Goal: Navigation & Orientation: Find specific page/section

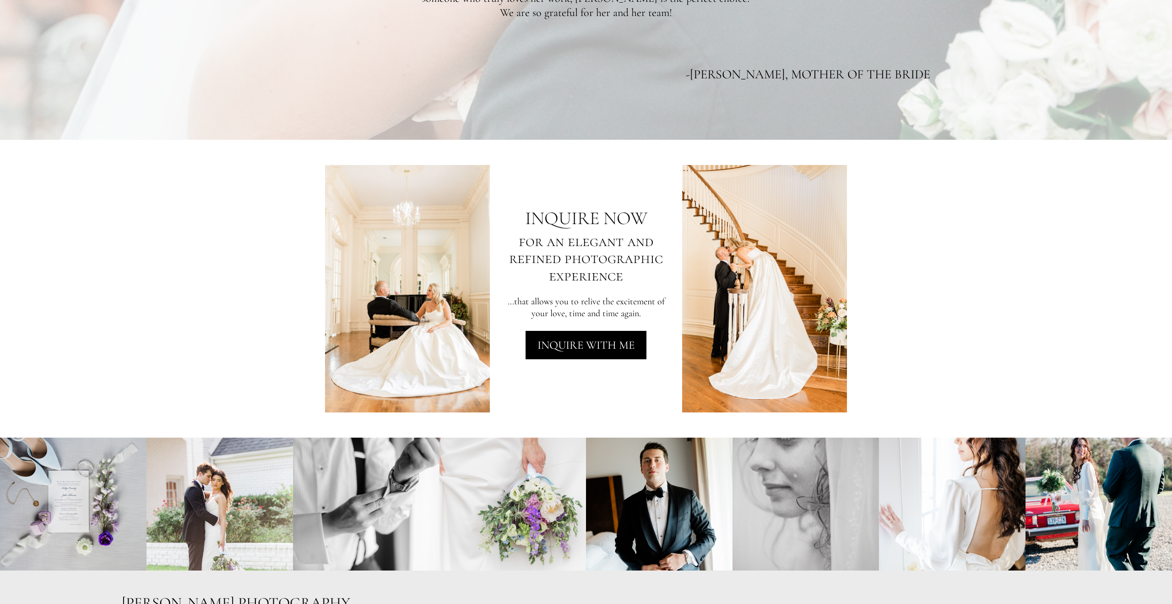
scroll to position [1993, 0]
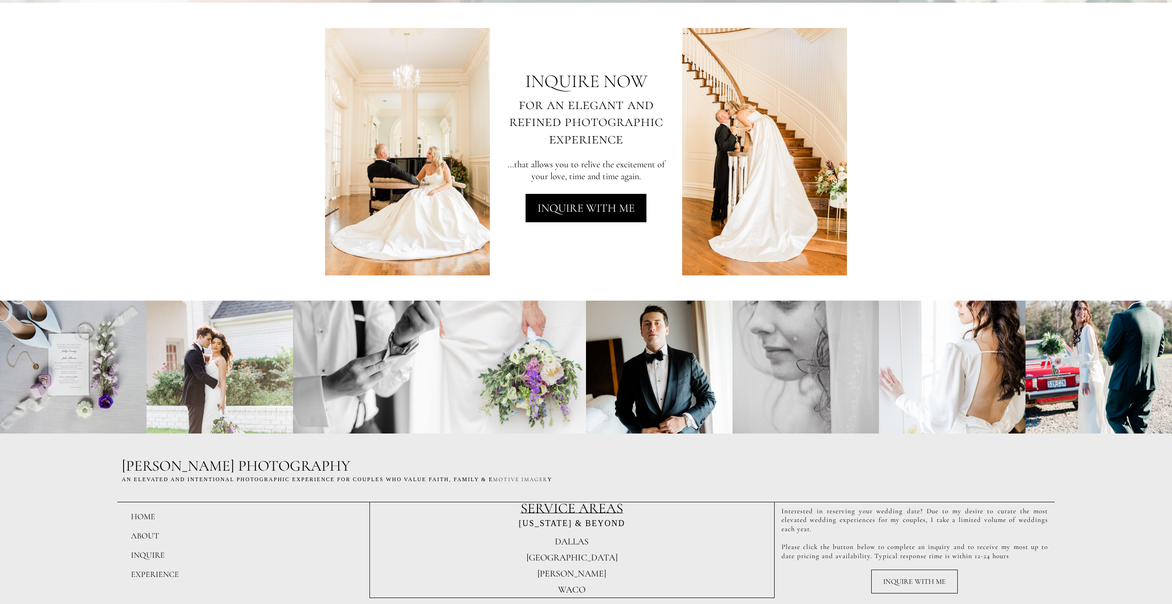
click at [571, 588] on span "WACO" at bounding box center [571, 589] width 27 height 11
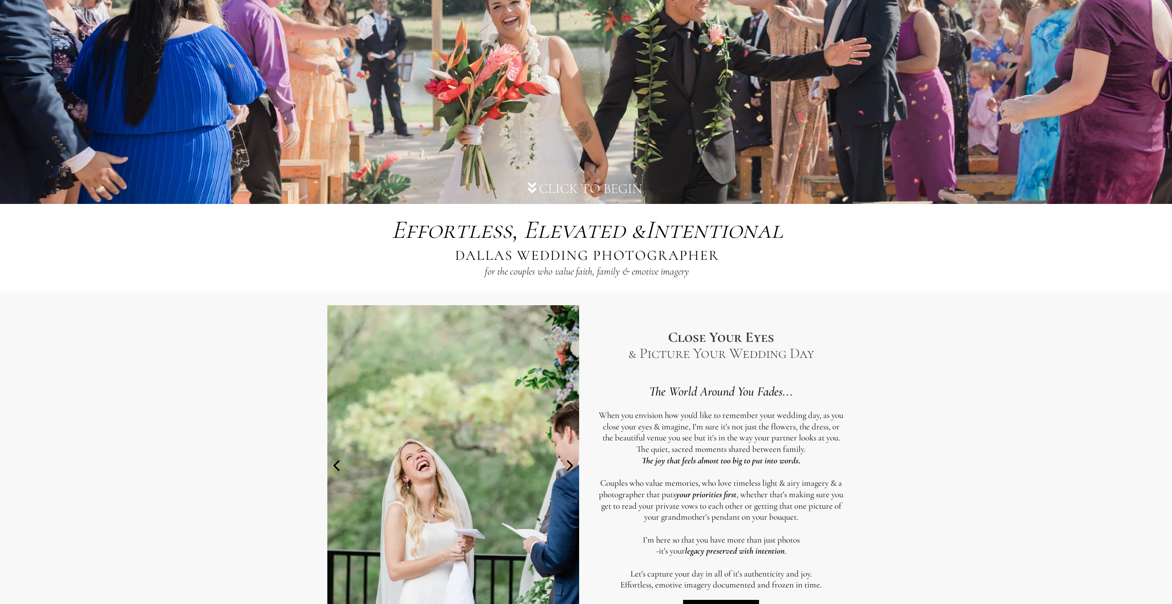
scroll to position [0, 0]
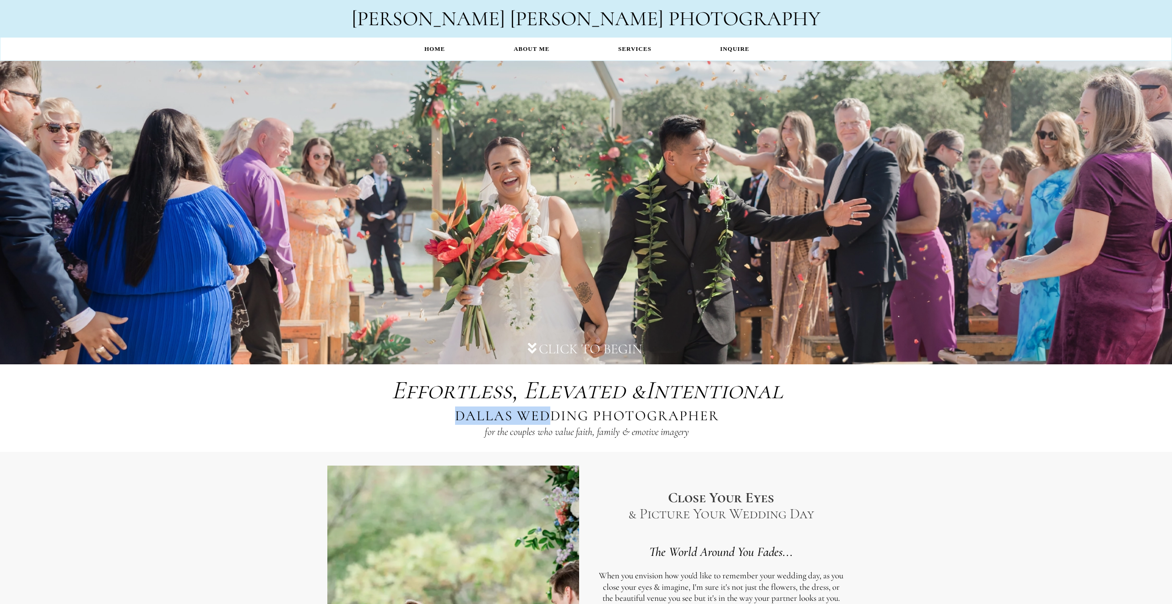
drag, startPoint x: 460, startPoint y: 413, endPoint x: 546, endPoint y: 416, distance: 86.1
click at [546, 416] on span "DALLAS WEDDING PHOTOGRAPHER" at bounding box center [587, 415] width 264 height 17
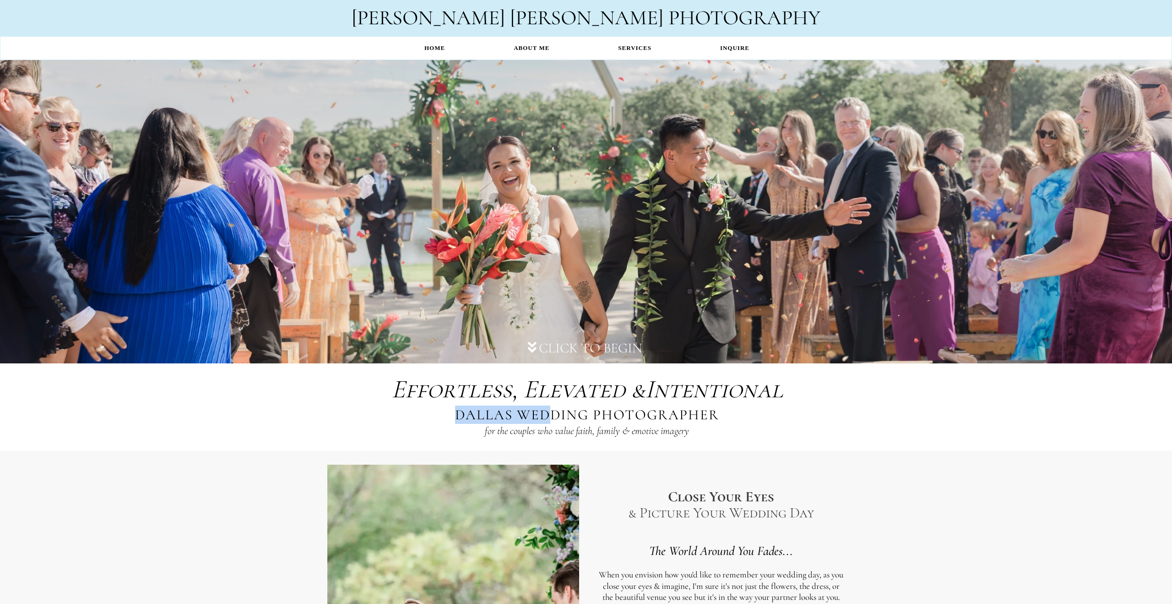
scroll to position [0, 0]
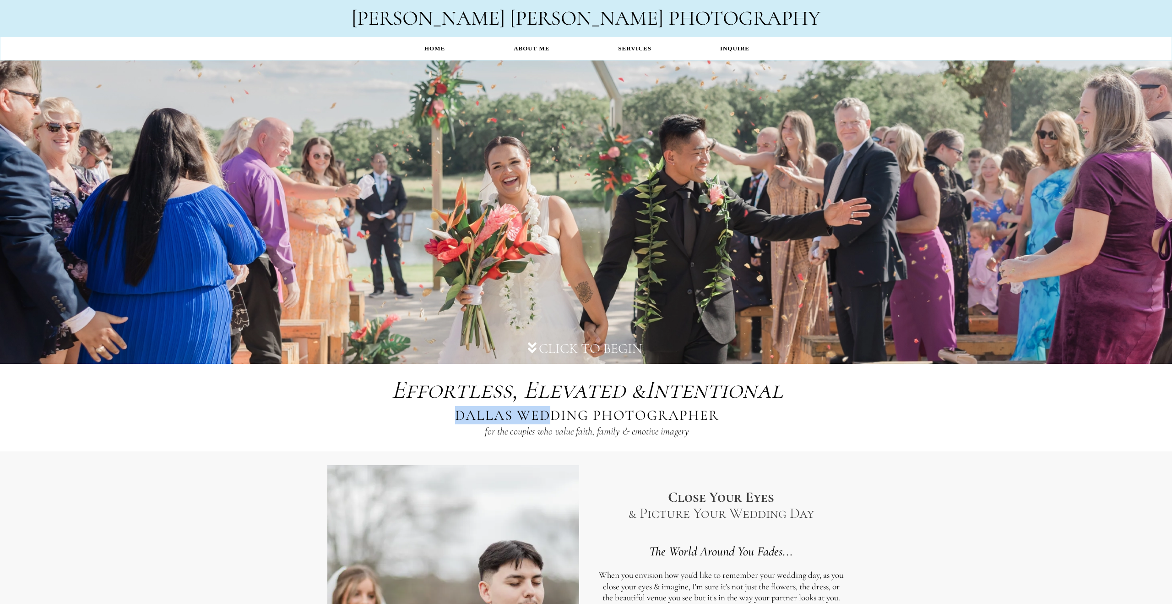
click at [456, 414] on span "DALLAS WEDDING PHOTOGRAPHER" at bounding box center [587, 414] width 264 height 17
drag, startPoint x: 459, startPoint y: 413, endPoint x: 731, endPoint y: 415, distance: 272.5
click at [731, 415] on div "Effortless, Elevated & Intentional Effortless, Elevated & Intentional DALLAS WE…" at bounding box center [587, 408] width 422 height 70
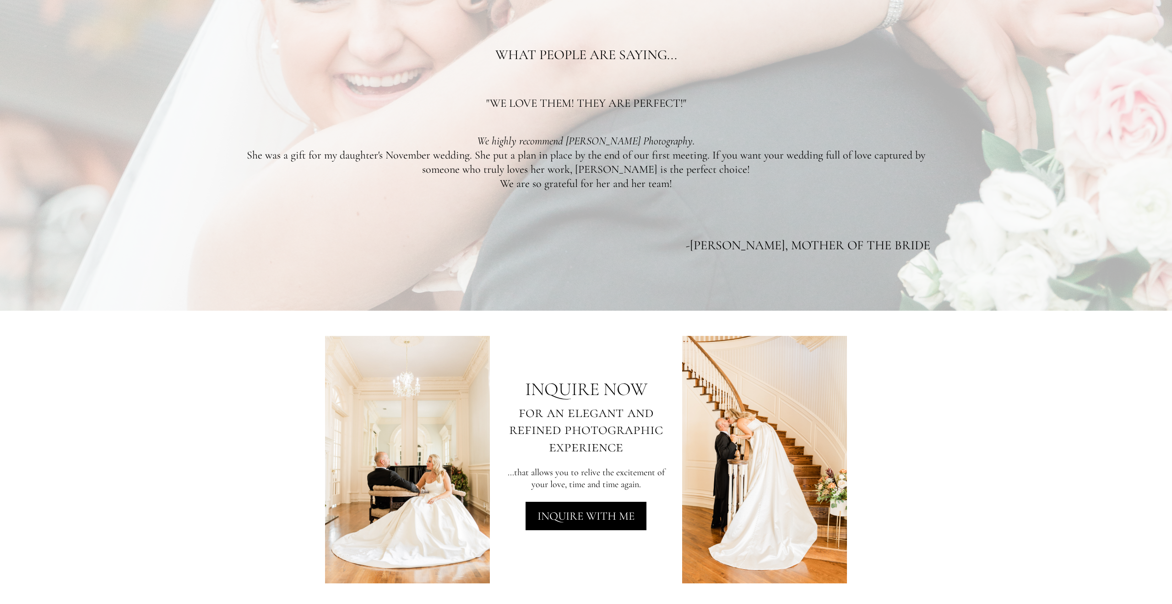
scroll to position [1993, 0]
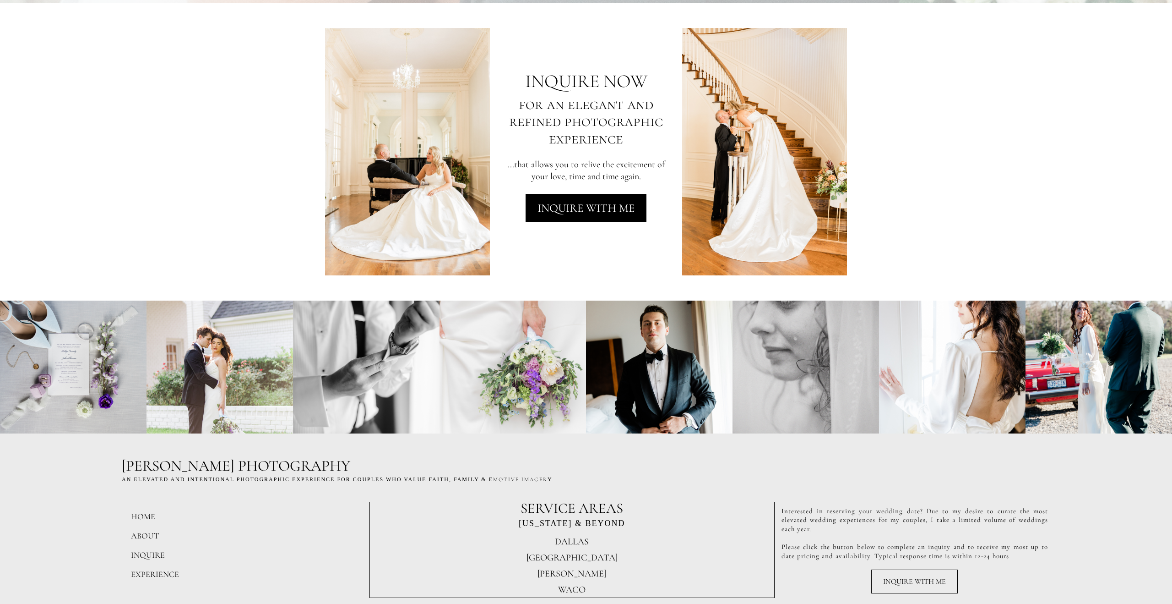
click at [567, 589] on span "WACO" at bounding box center [571, 589] width 27 height 11
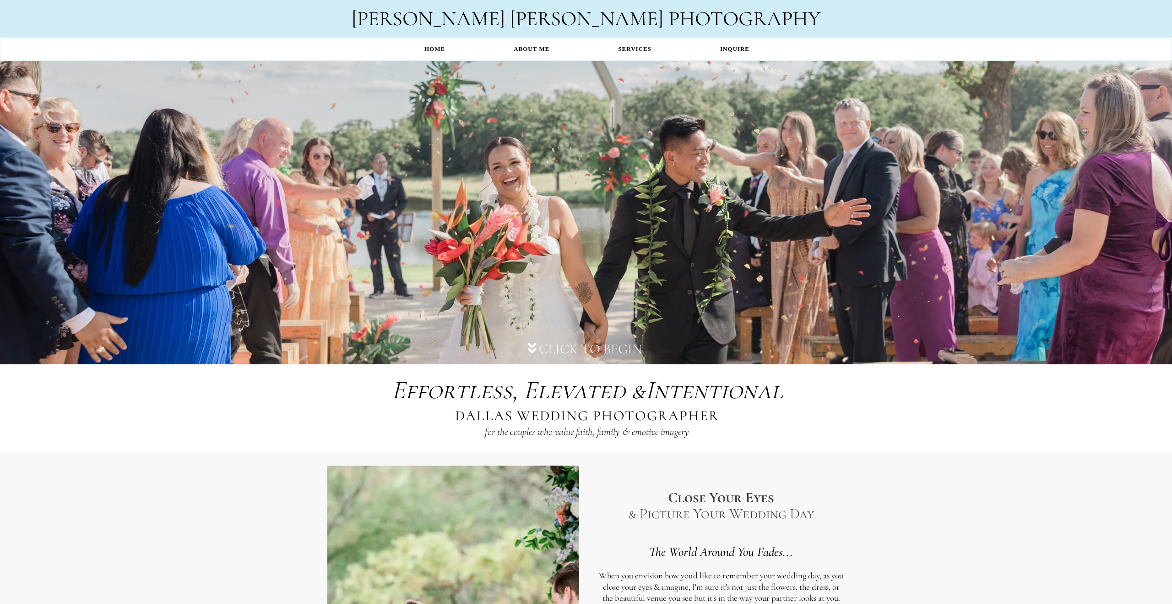
scroll to position [1878, 0]
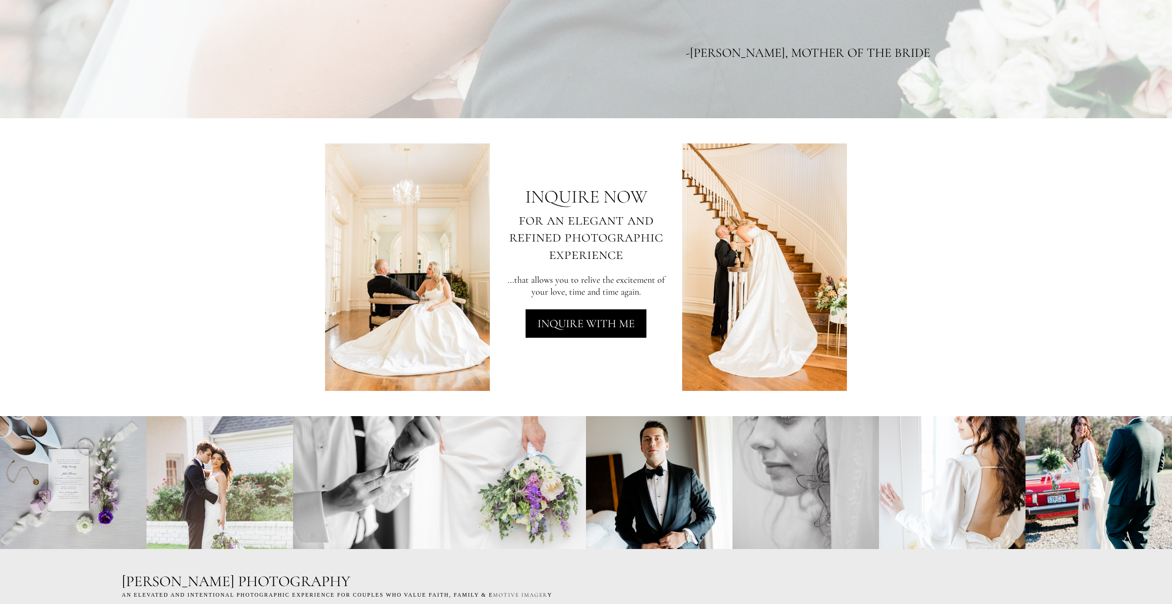
click at [574, 576] on h2 "[PERSON_NAME] PHOTOGRAPHY" at bounding box center [586, 582] width 929 height 20
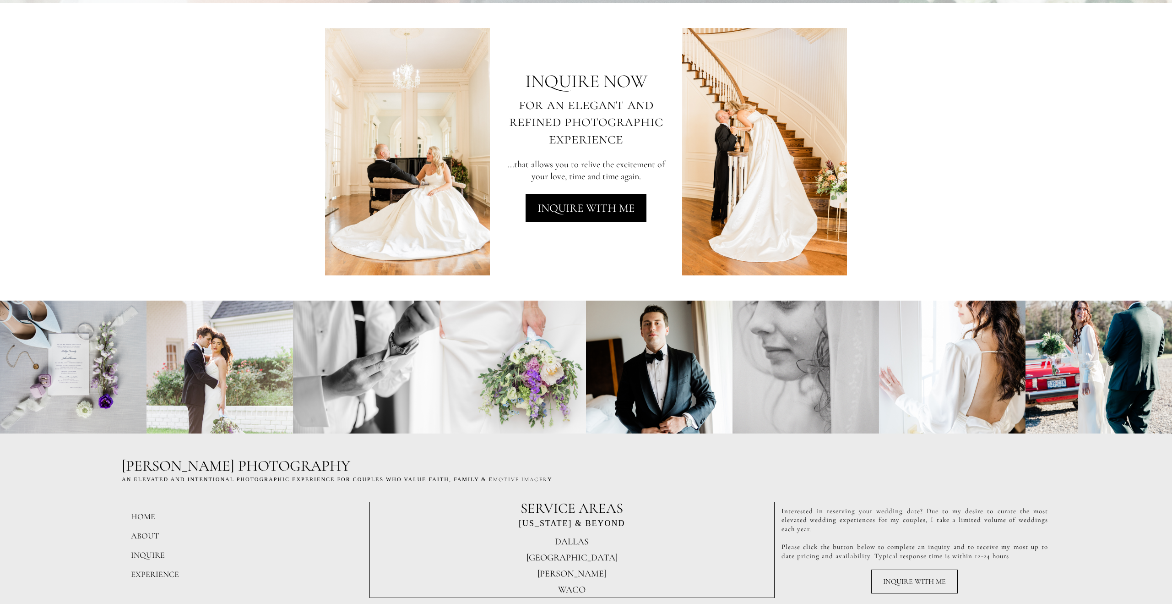
click at [572, 570] on span "[PERSON_NAME]" at bounding box center [572, 573] width 69 height 11
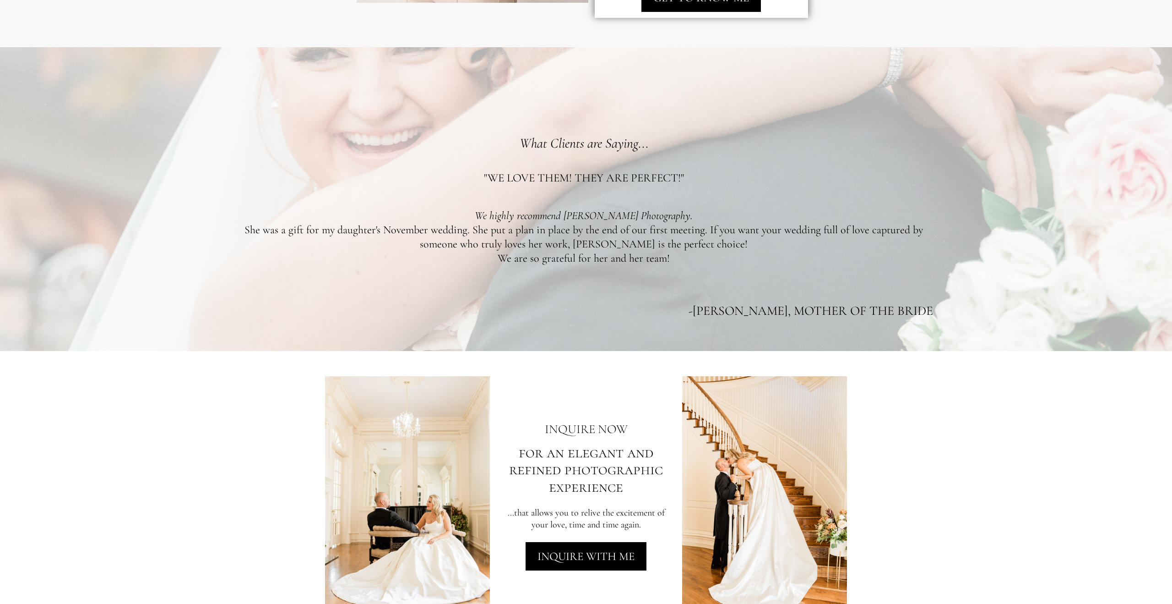
scroll to position [1956, 0]
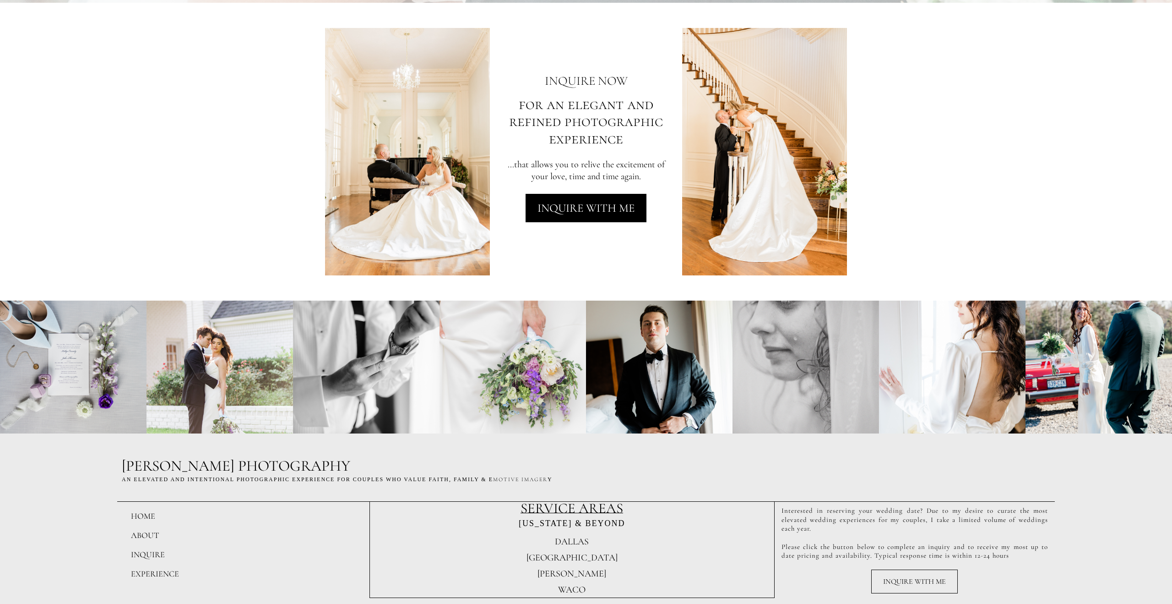
click at [572, 555] on span "[GEOGRAPHIC_DATA]" at bounding box center [572, 557] width 91 height 11
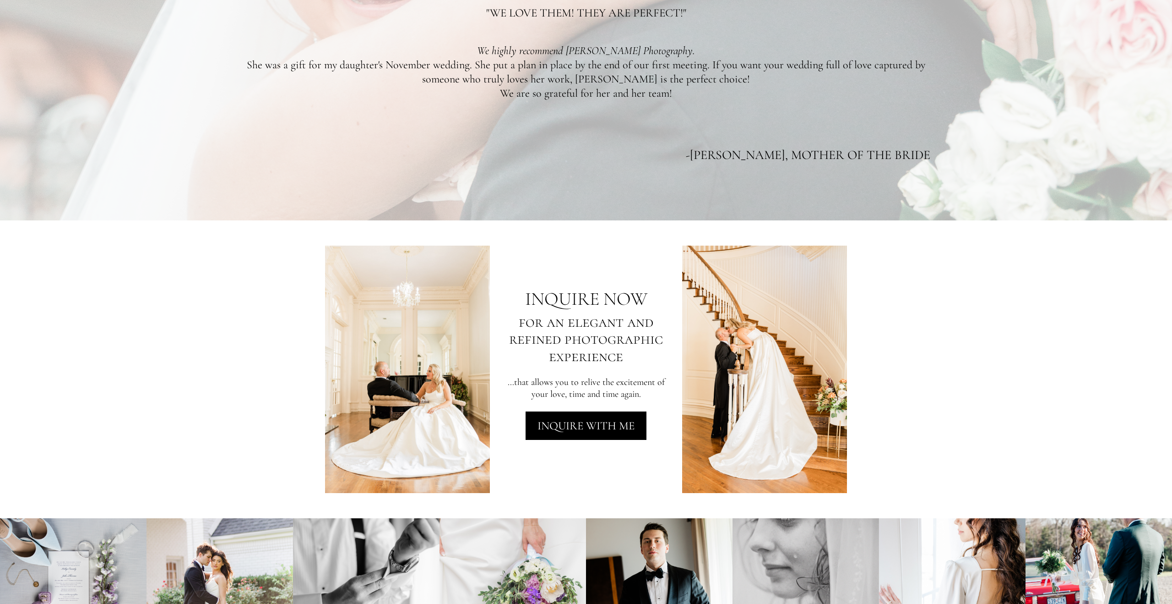
scroll to position [1993, 0]
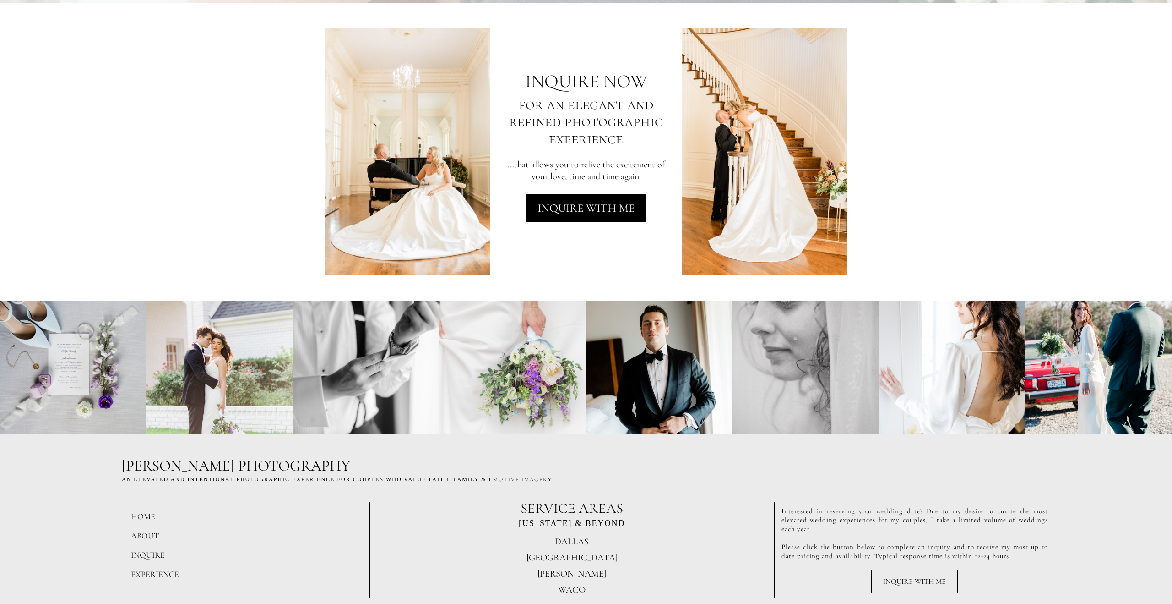
click at [568, 542] on span "DALLAS" at bounding box center [572, 541] width 34 height 11
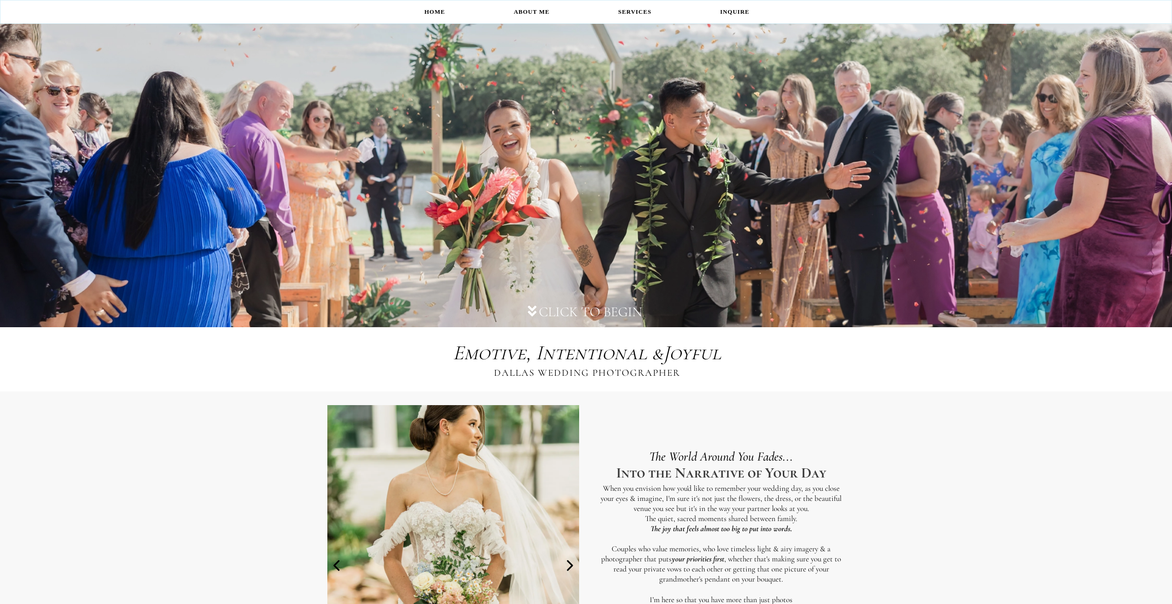
click at [434, 14] on link "Home" at bounding box center [434, 12] width 89 height 18
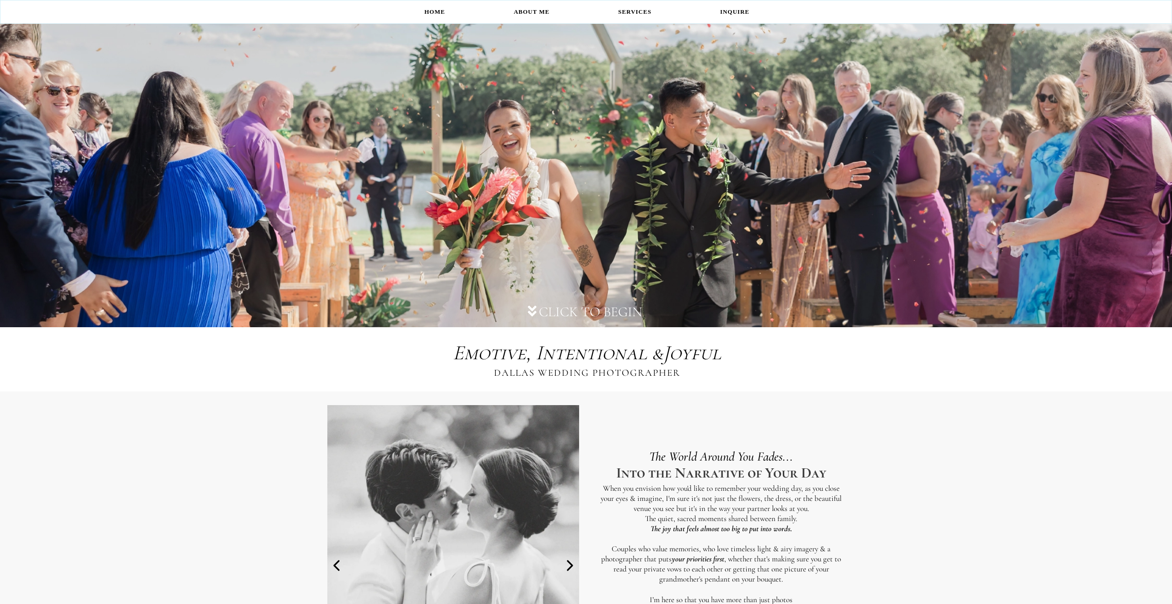
click at [441, 12] on link "Home" at bounding box center [434, 12] width 89 height 18
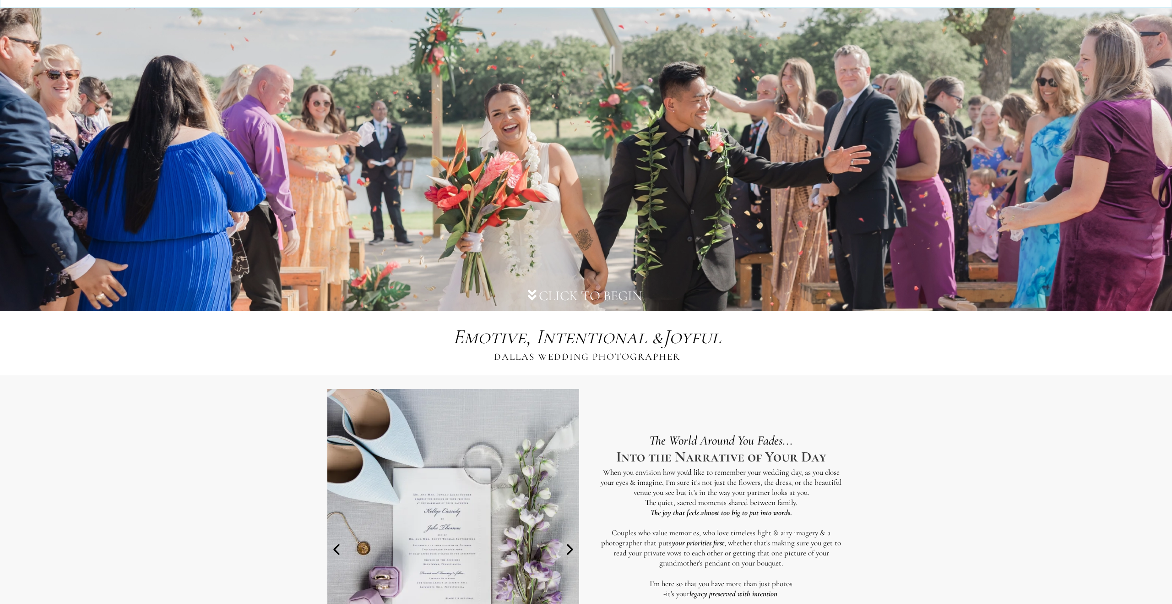
scroll to position [16, 0]
